Goal: Participate in discussion

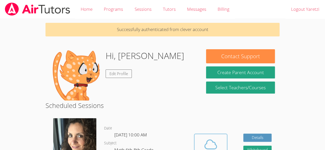
click at [215, 143] on icon at bounding box center [210, 144] width 14 height 14
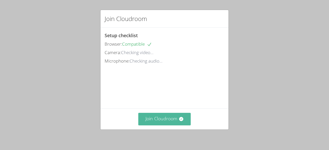
click at [165, 125] on button "Join Cloudroom" at bounding box center [164, 119] width 53 height 13
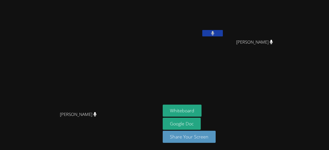
click at [223, 37] on div at bounding box center [212, 34] width 21 height 8
click at [223, 32] on button at bounding box center [212, 33] width 21 height 6
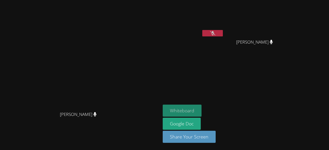
click at [201, 111] on button "Whiteboard" at bounding box center [182, 111] width 39 height 12
click at [223, 31] on button at bounding box center [212, 33] width 21 height 6
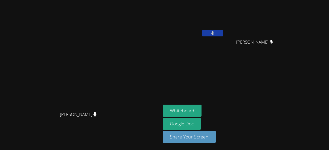
click at [223, 31] on button at bounding box center [212, 33] width 21 height 6
drag, startPoint x: 254, startPoint y: 48, endPoint x: 252, endPoint y: 35, distance: 13.0
click at [224, 35] on div "[PERSON_NAME]" at bounding box center [193, 29] width 61 height 55
click at [223, 36] on button at bounding box center [212, 33] width 21 height 6
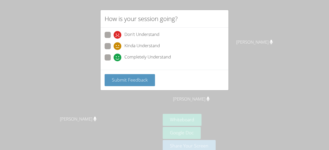
click at [141, 56] on span "Completely Understand" at bounding box center [147, 58] width 46 height 8
click at [118, 56] on input "Completely Understand" at bounding box center [115, 56] width 4 height 4
radio input "true"
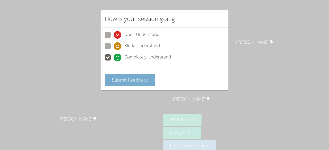
click at [140, 79] on span "Submit Feedback" at bounding box center [130, 80] width 36 height 6
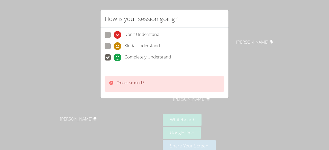
click at [174, 89] on div "Thanks so much!" at bounding box center [165, 84] width 120 height 16
